Goal: Information Seeking & Learning: Learn about a topic

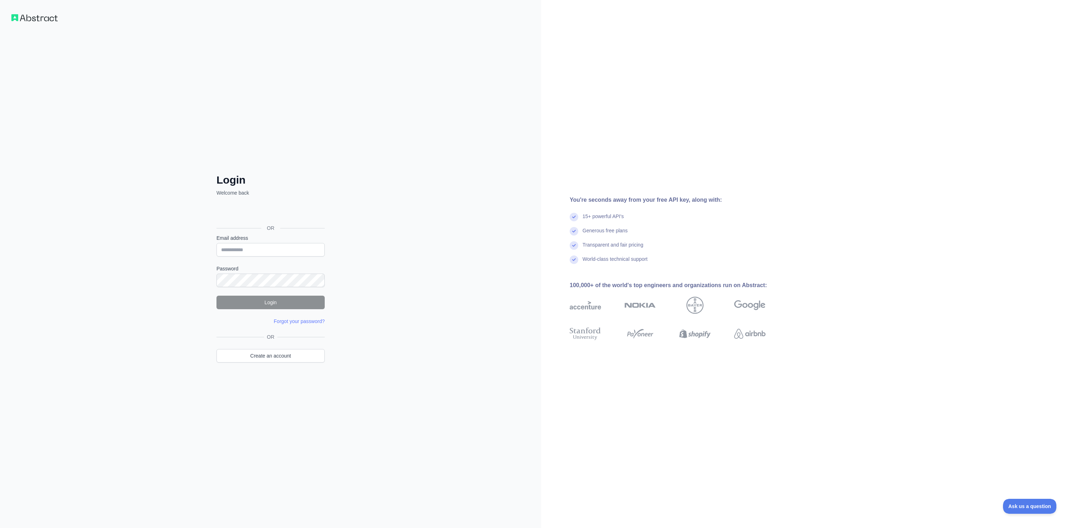
type input "**********"
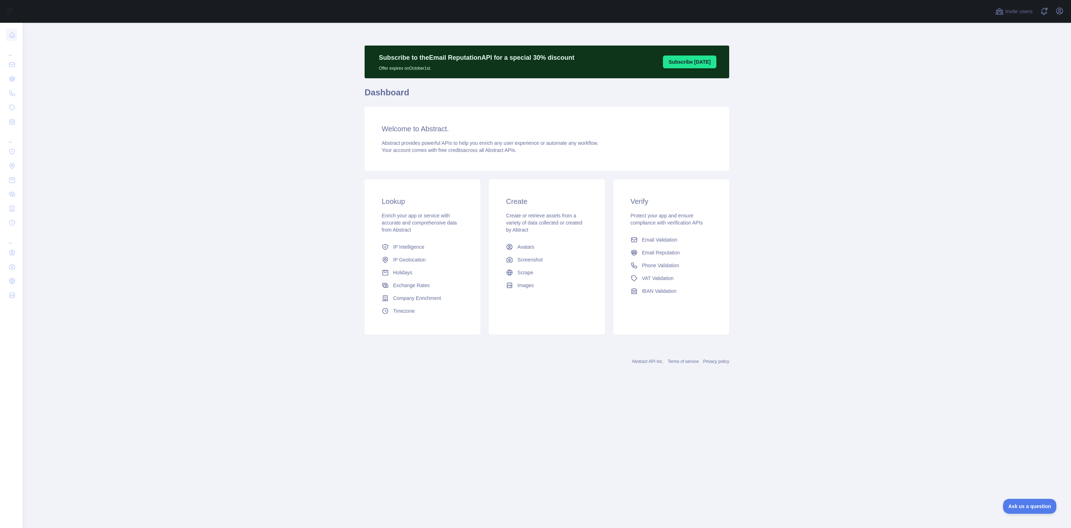
click at [256, 100] on main "Subscribe to the Email Reputation API for a special 30 % discount Offer expires…" at bounding box center [547, 276] width 1048 height 506
click at [115, 79] on main "Subscribe to the Email Reputation API for a special 30 % discount Offer expires…" at bounding box center [547, 276] width 1048 height 506
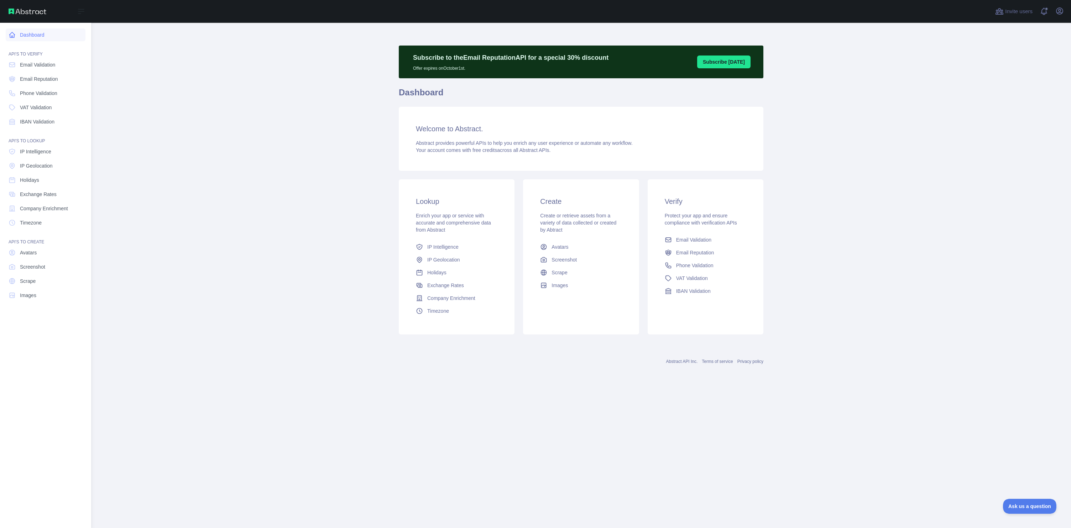
click at [6, 34] on link "Dashboard" at bounding box center [46, 34] width 80 height 13
click at [51, 169] on span "IP Geolocation" at bounding box center [36, 165] width 33 height 7
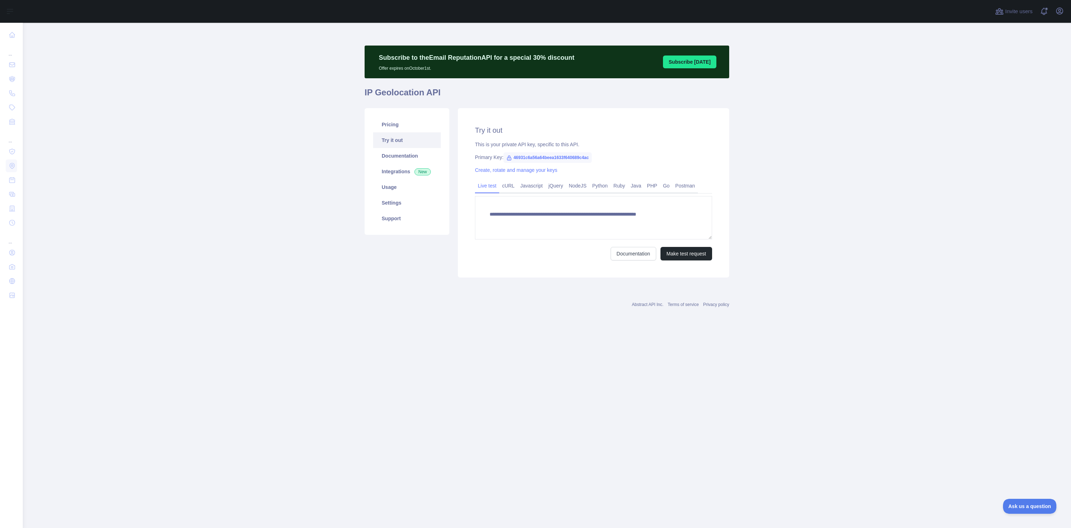
type textarea "**********"
click at [399, 125] on link "Pricing" at bounding box center [407, 125] width 68 height 16
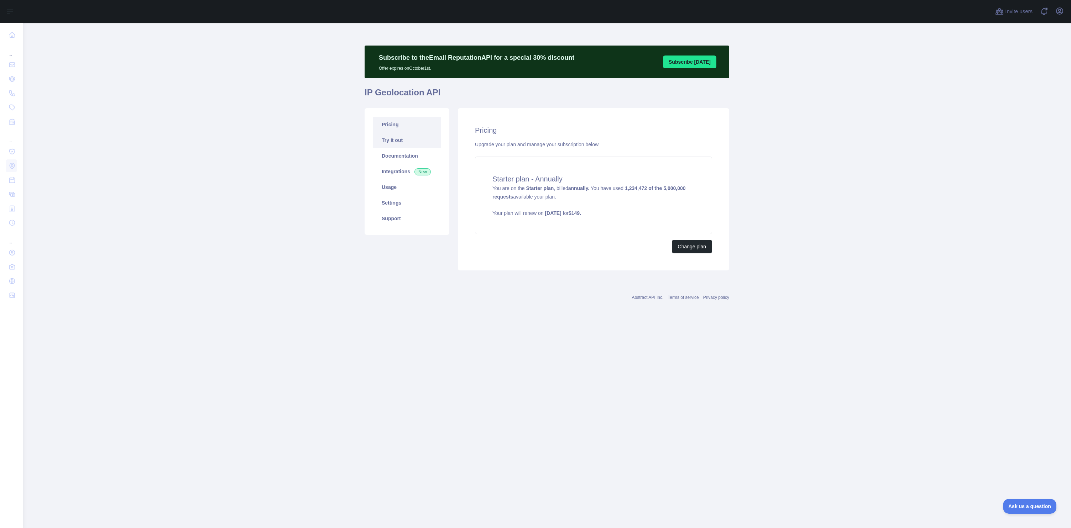
click at [397, 140] on link "Try it out" at bounding box center [407, 140] width 68 height 16
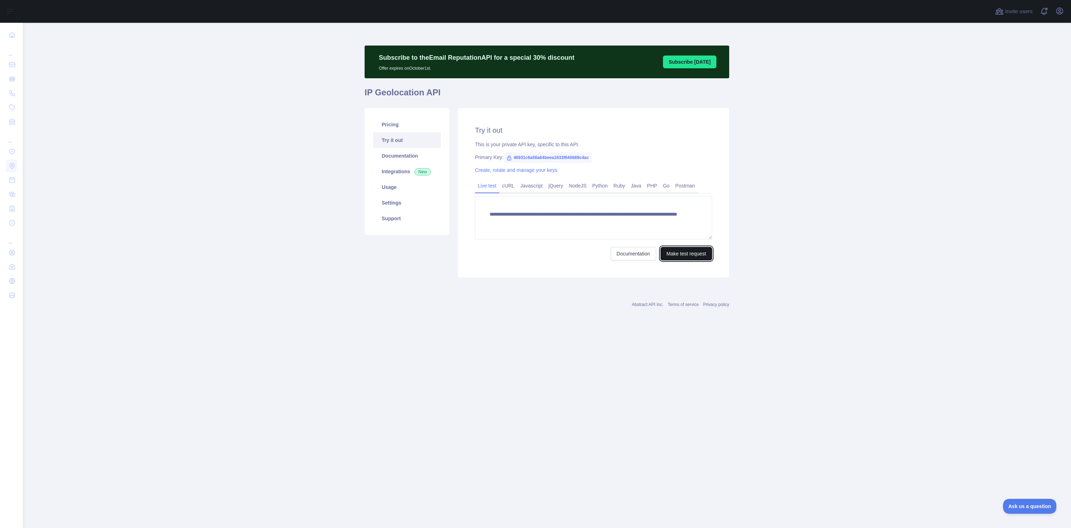
click at [688, 255] on button "Make test request" at bounding box center [687, 254] width 52 height 14
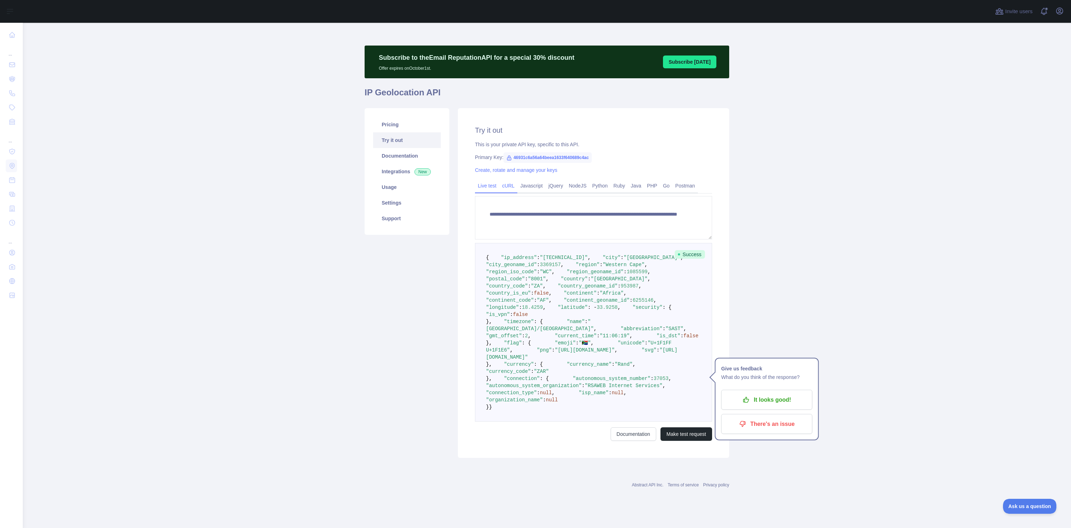
click at [506, 187] on link "cURL" at bounding box center [508, 185] width 18 height 11
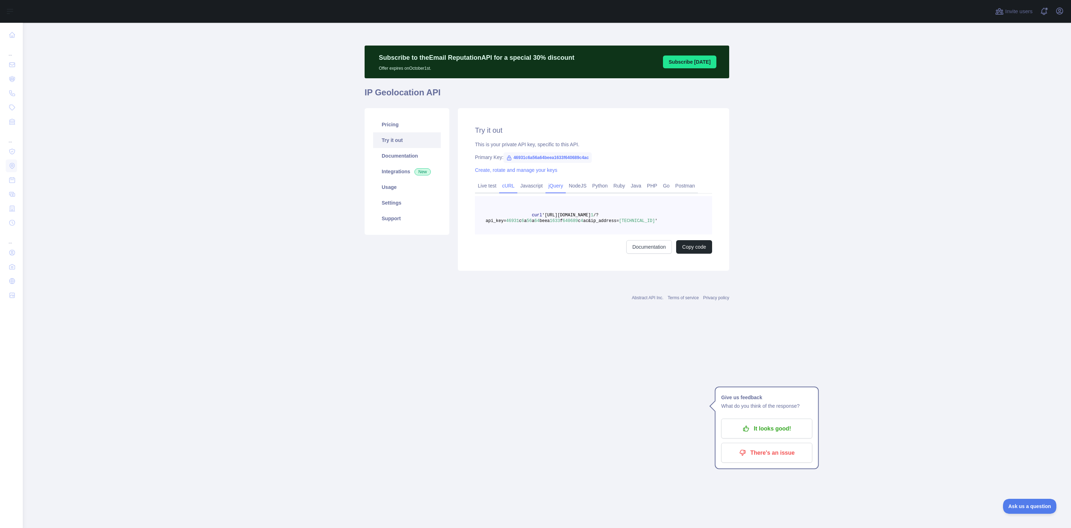
click at [562, 187] on link "jQuery" at bounding box center [556, 185] width 20 height 11
